Goal: Find specific page/section: Find specific page/section

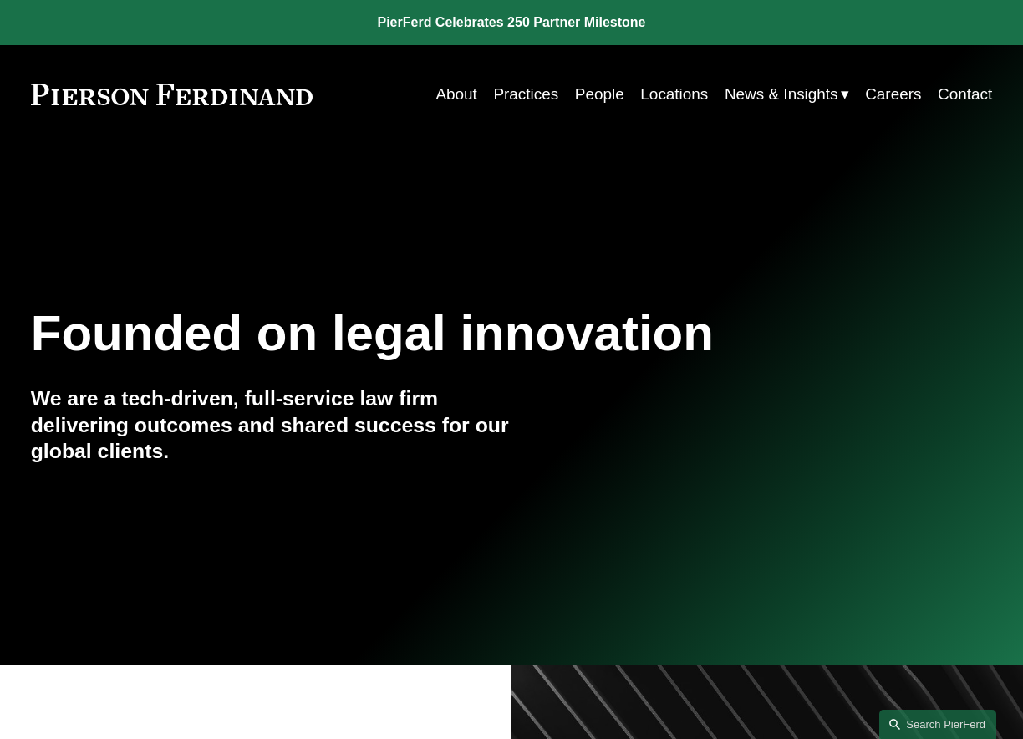
click at [611, 94] on link "People" at bounding box center [599, 95] width 49 height 32
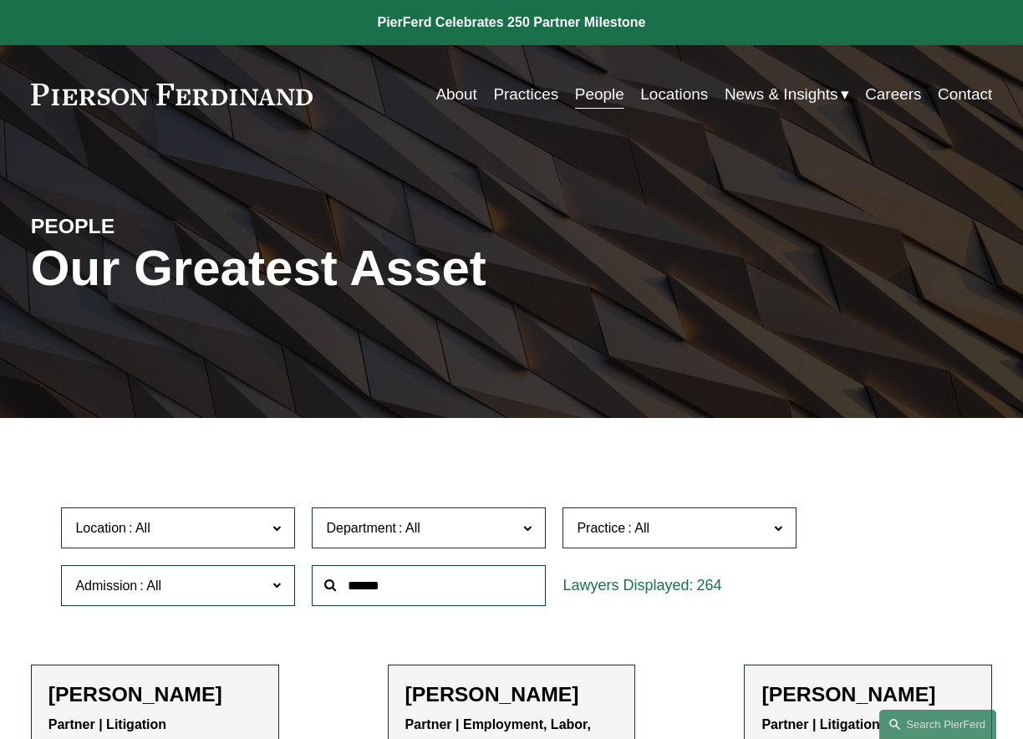
scroll to position [167, 0]
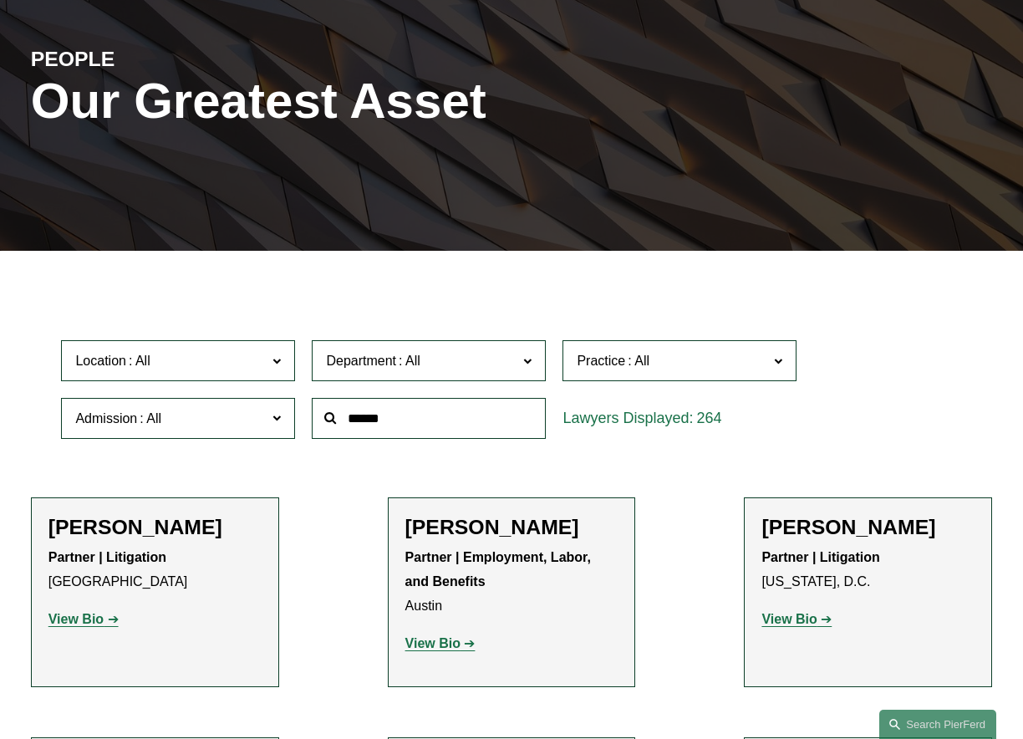
click at [280, 374] on label "Location" at bounding box center [178, 360] width 234 height 41
drag, startPoint x: 293, startPoint y: 443, endPoint x: 296, endPoint y: 512, distance: 69.4
click at [0, 0] on ul "All [GEOGRAPHIC_DATA] [GEOGRAPHIC_DATA] [GEOGRAPHIC_DATA] [GEOGRAPHIC_DATA] [GE…" at bounding box center [0, 0] width 0 height 0
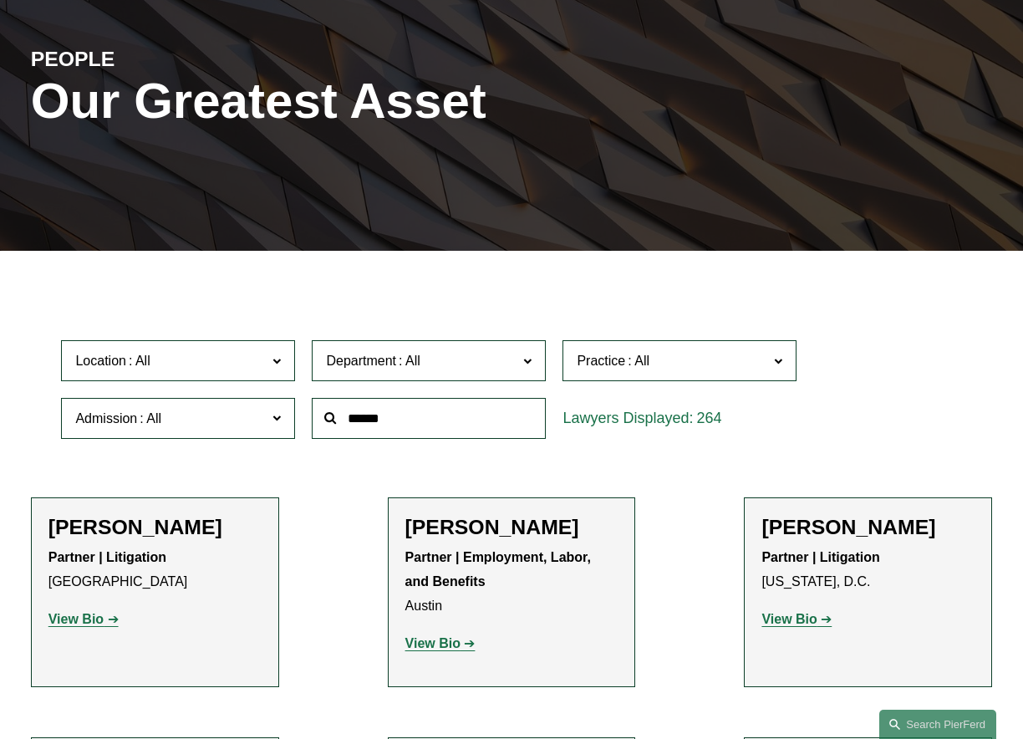
click at [0, 0] on link "[GEOGRAPHIC_DATA]" at bounding box center [0, 0] width 0 height 0
click at [262, 372] on span at bounding box center [262, 361] width 10 height 22
click at [231, 425] on span "Admission" at bounding box center [170, 418] width 191 height 23
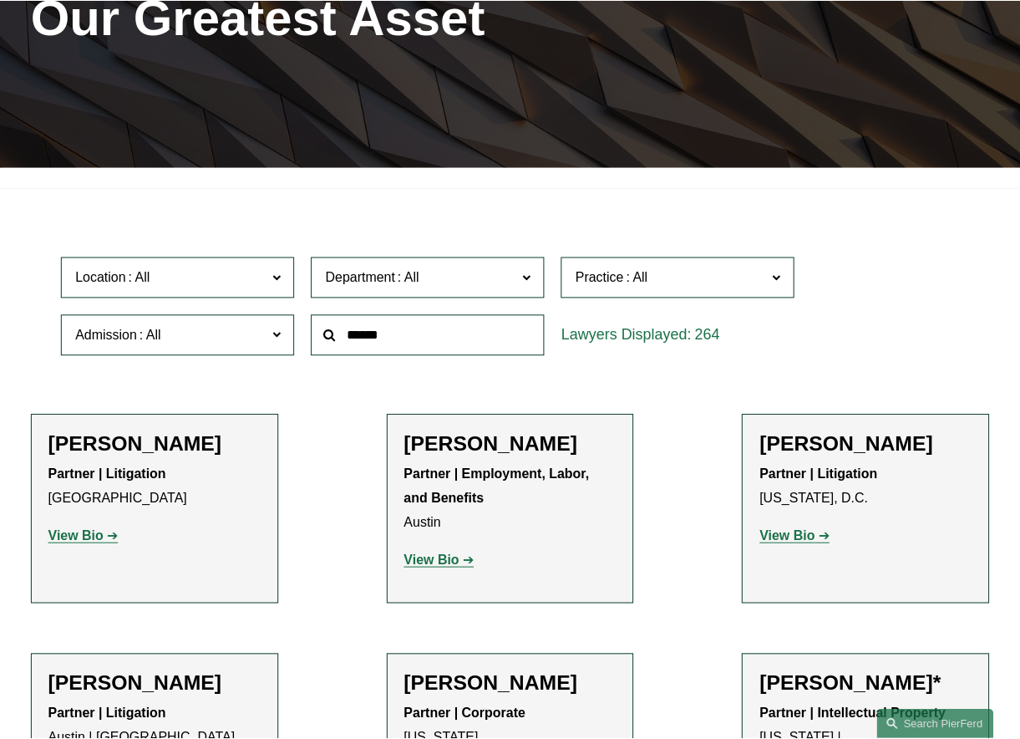
scroll to position [964, 0]
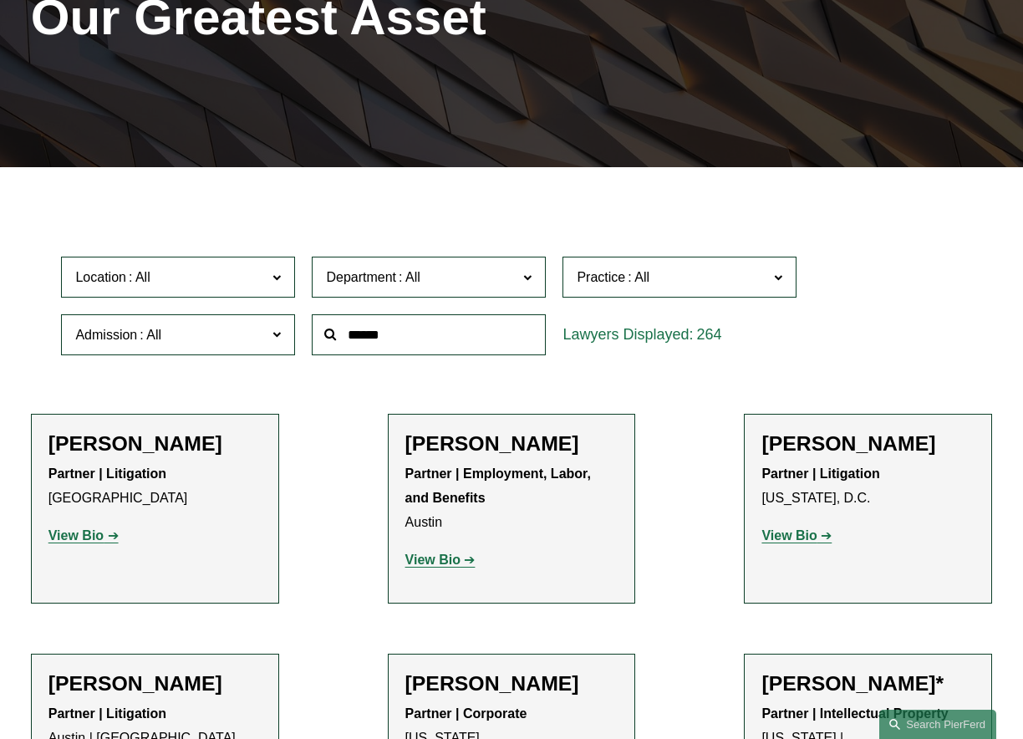
click at [0, 0] on link "[US_STATE]" at bounding box center [0, 0] width 0 height 0
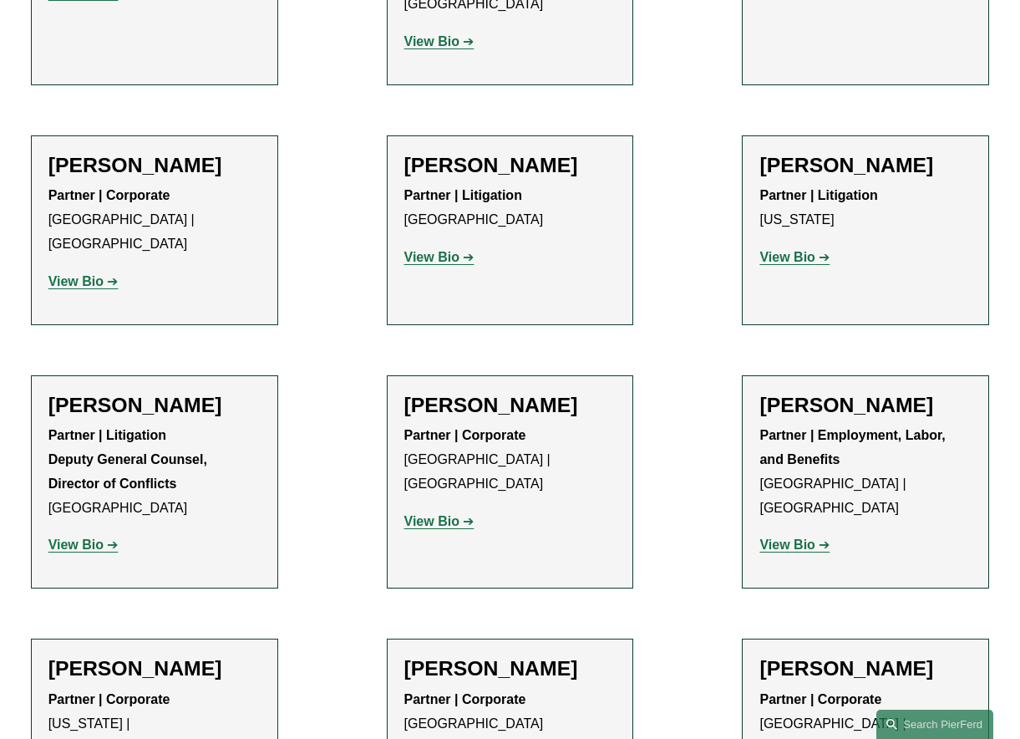
scroll to position [3921, 0]
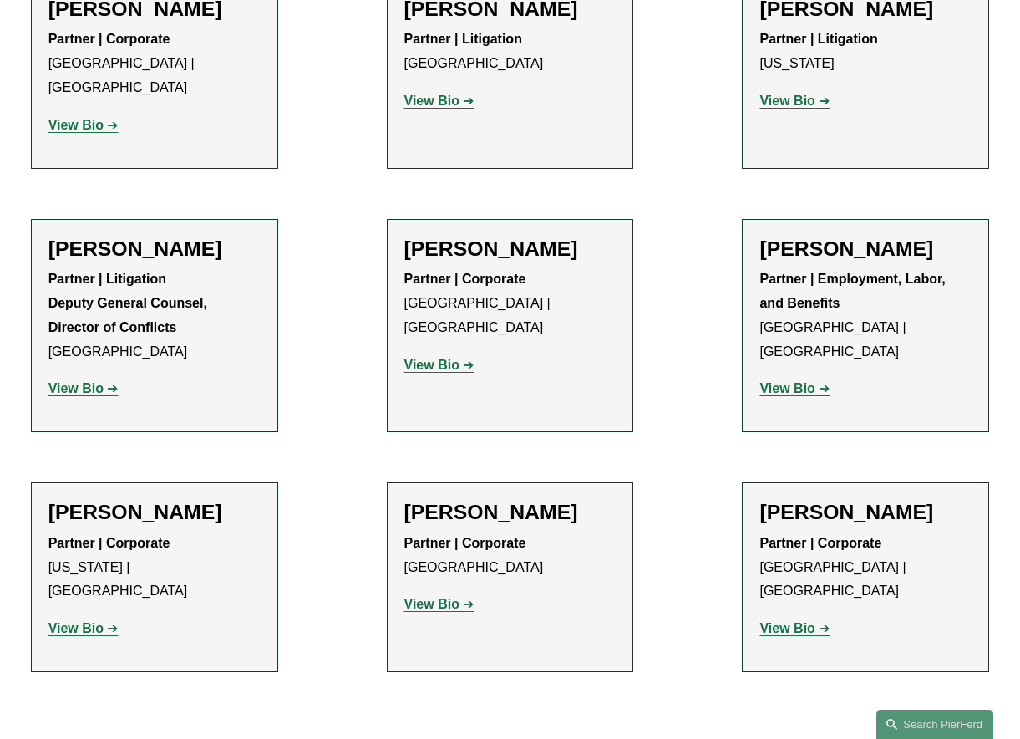
click at [456, 597] on strong "View Bio" at bounding box center [431, 604] width 55 height 14
